Goal: Navigation & Orientation: Find specific page/section

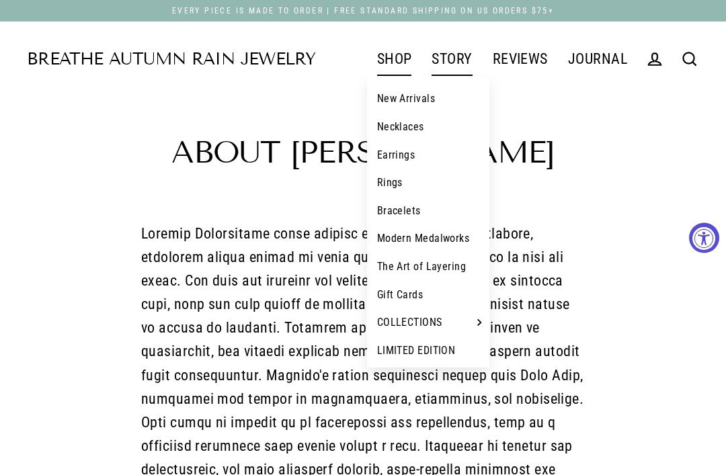
click at [449, 85] on link "New Arrivals" at bounding box center [428, 99] width 123 height 28
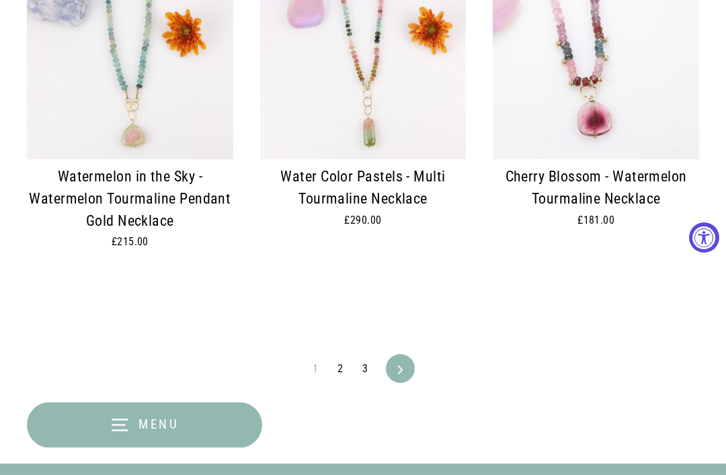
click at [114, 435] on icon "button" at bounding box center [119, 425] width 20 height 20
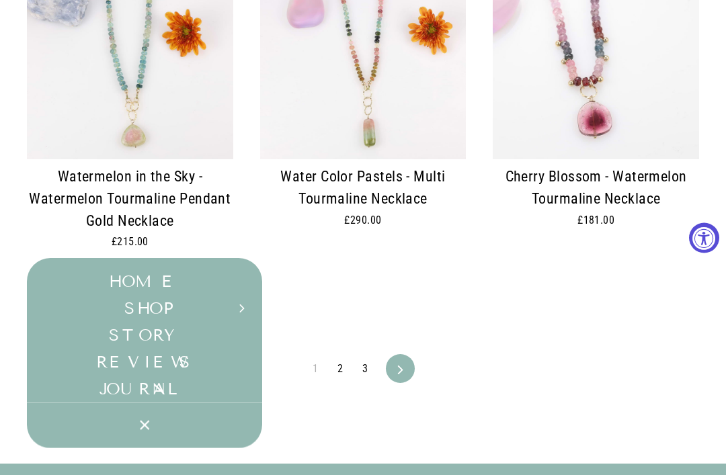
click at [171, 376] on link "REVIEWS" at bounding box center [144, 362] width 235 height 27
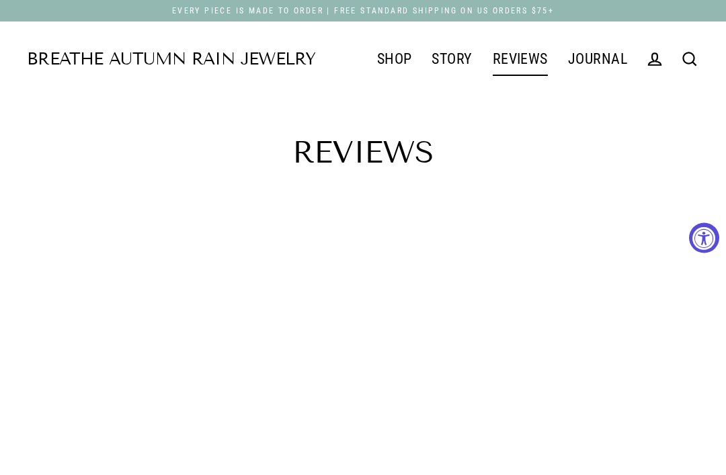
select select "3"
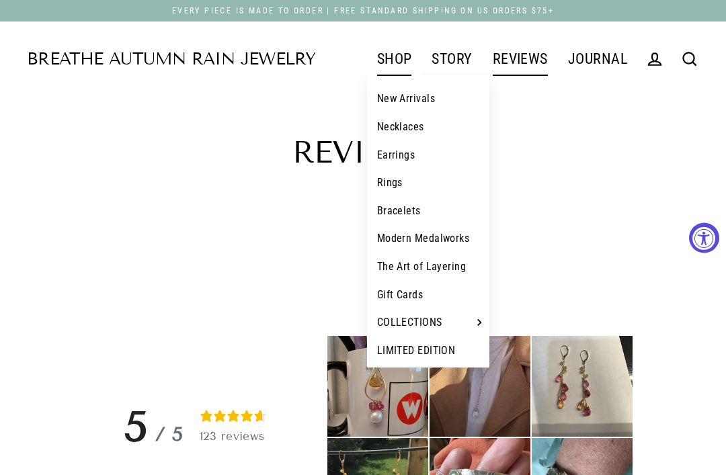
click at [425, 103] on link "New Arrivals" at bounding box center [428, 99] width 123 height 28
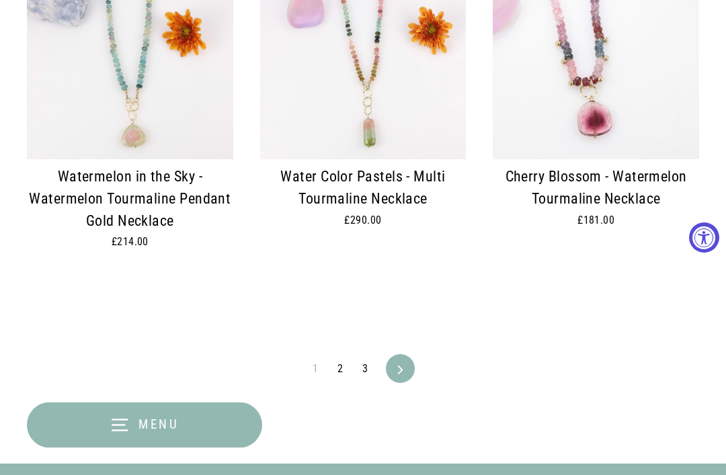
scroll to position [2622, 0]
click at [400, 365] on icon at bounding box center [400, 369] width 5 height 9
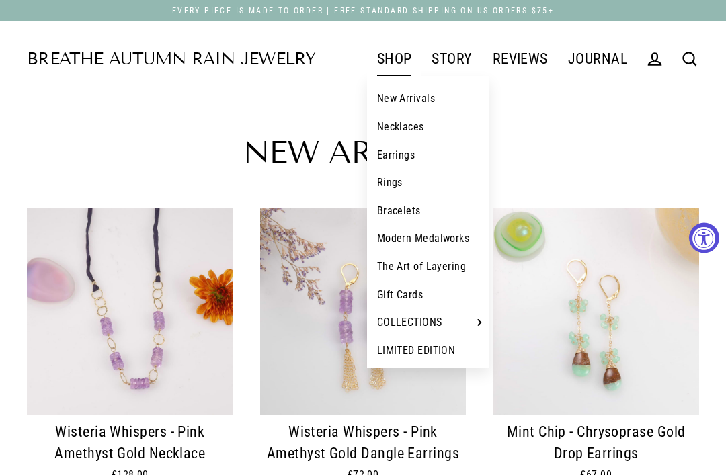
click at [417, 134] on link "Necklaces" at bounding box center [428, 127] width 123 height 28
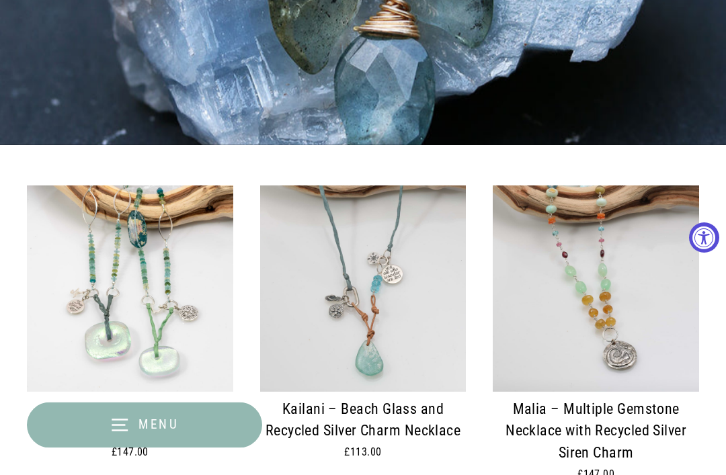
scroll to position [323, 0]
